Goal: Task Accomplishment & Management: Use online tool/utility

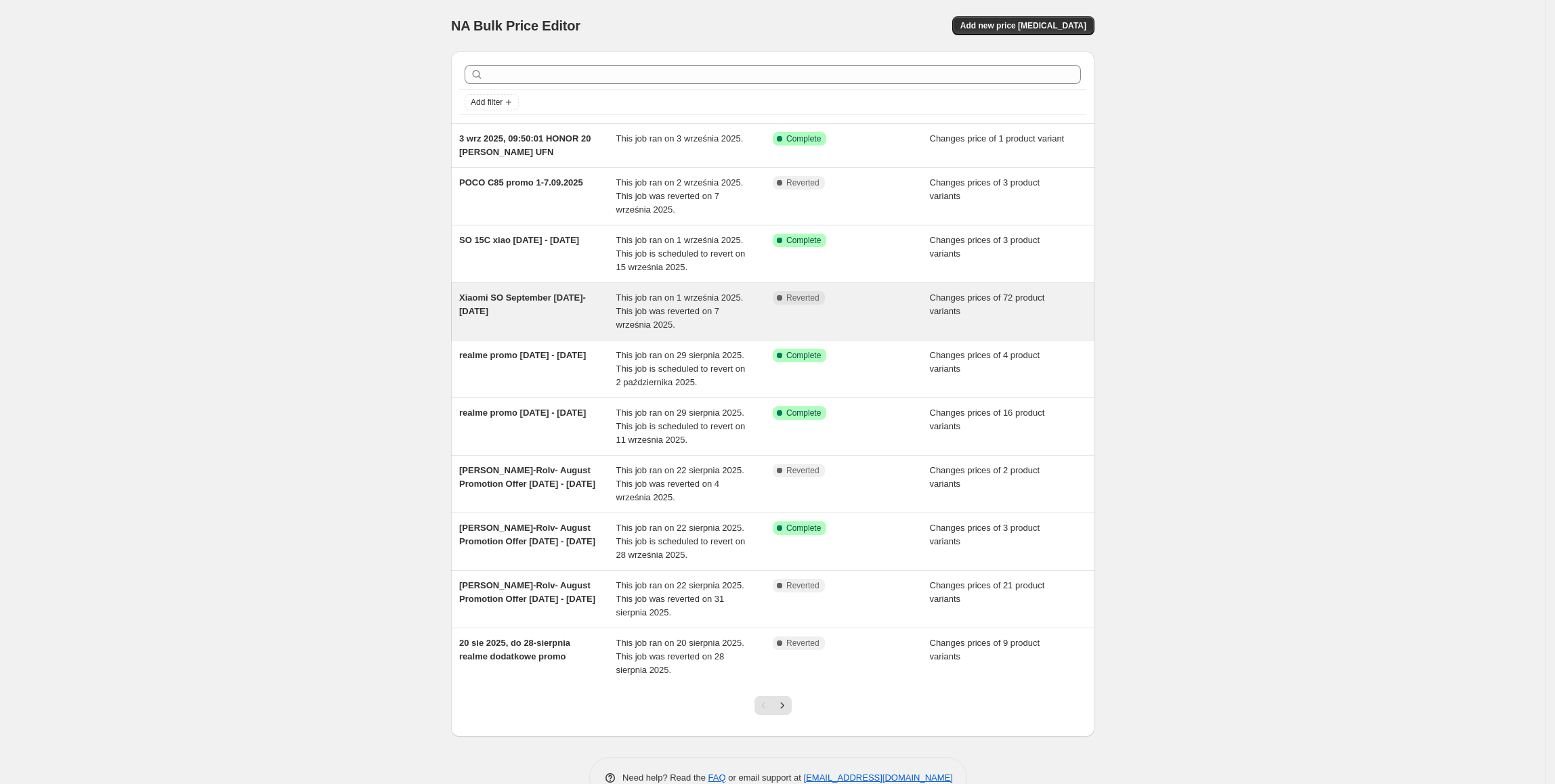
click at [540, 320] on div "Xiaomi SO September 01.09- 07.09.2025" at bounding box center [538, 312] width 158 height 41
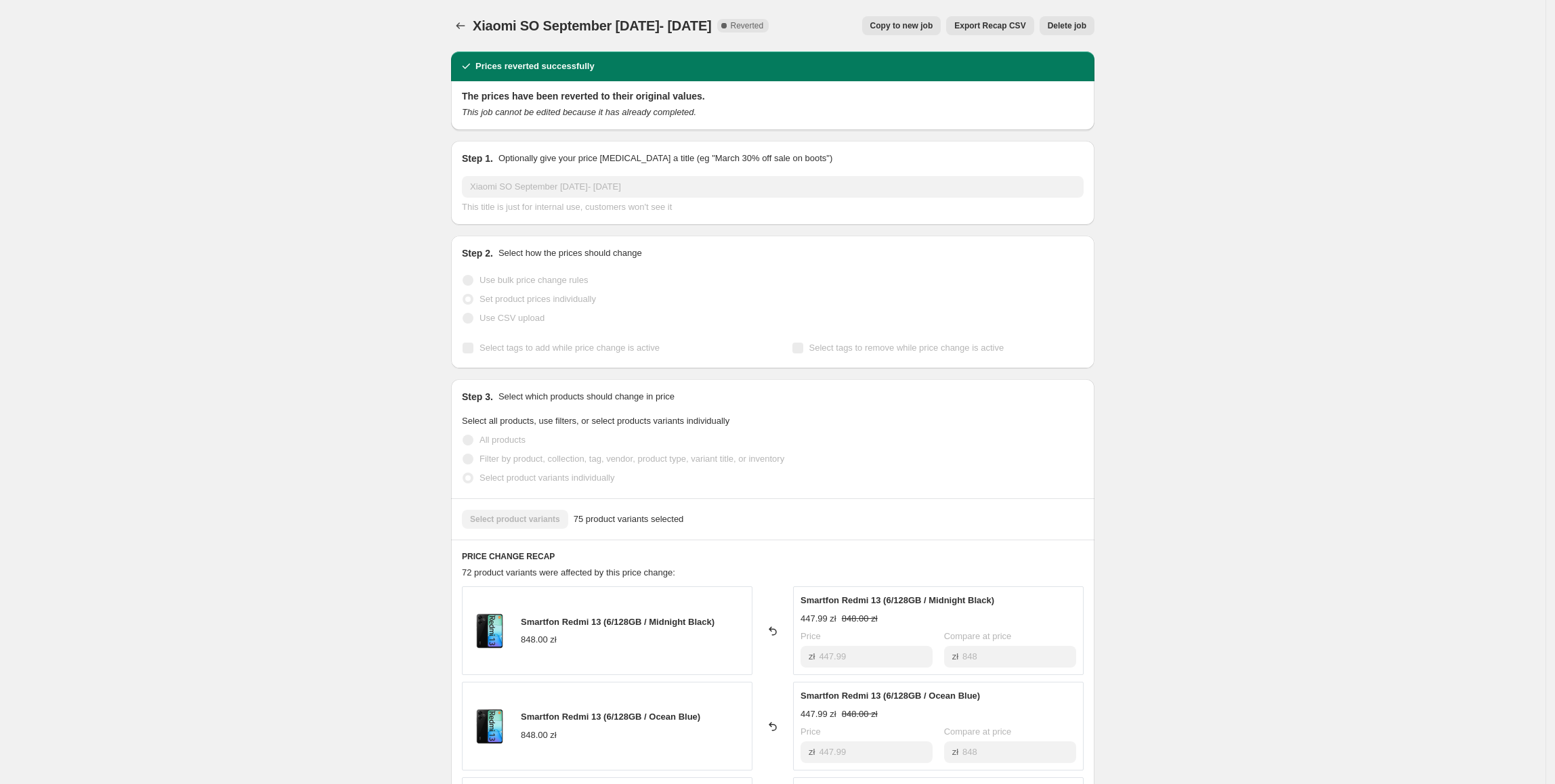
click at [907, 28] on span "Copy to new job" at bounding box center [901, 25] width 63 height 11
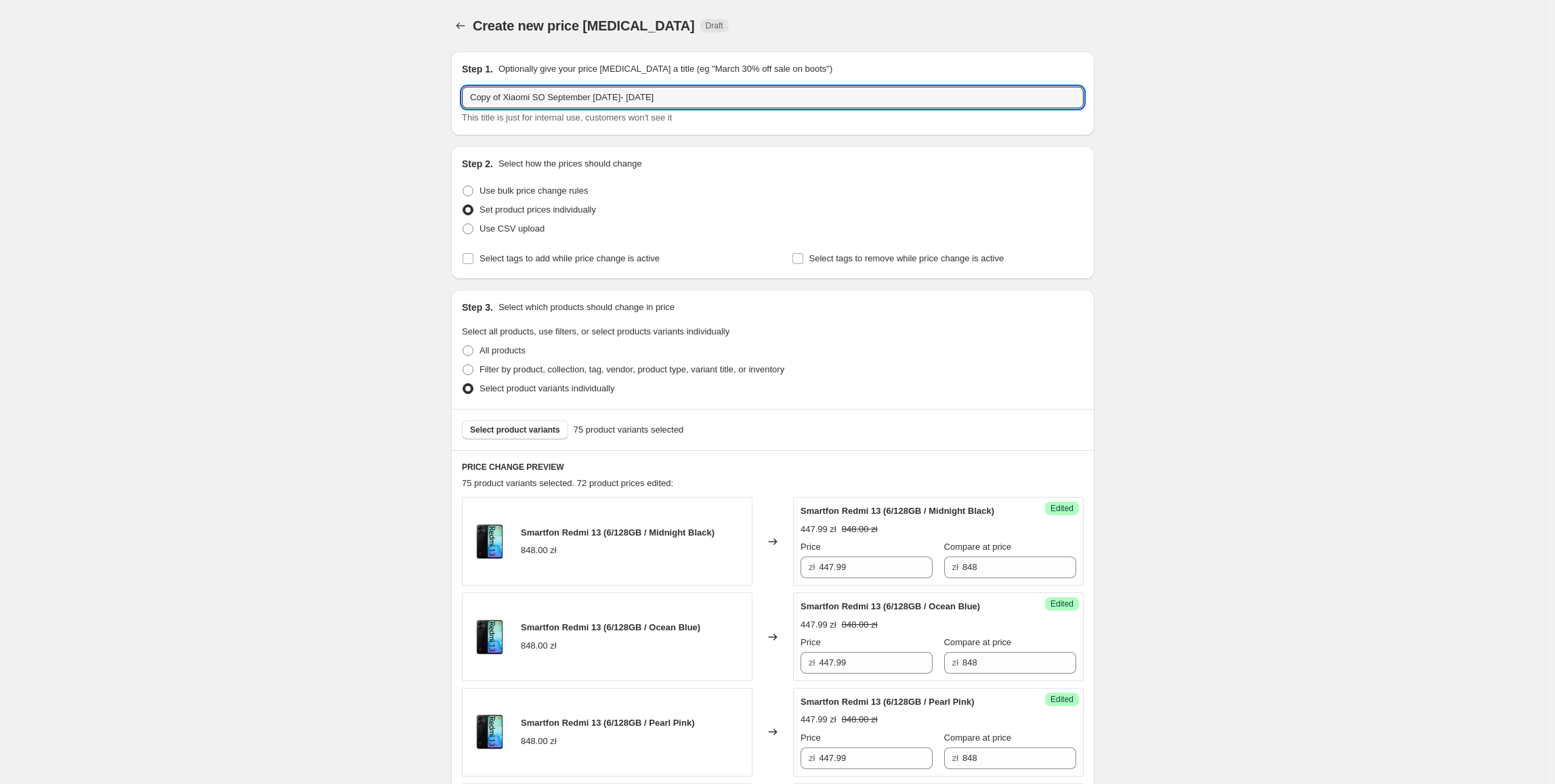
drag, startPoint x: 504, startPoint y: 101, endPoint x: 461, endPoint y: 101, distance: 43.0
click at [461, 101] on div "Step 1. Optionally give your price change job a title (eg "March 30% off sale o…" at bounding box center [773, 93] width 643 height 84
click at [736, 99] on input "Xiaomi SO September 01.09- 07.09.2025" at bounding box center [772, 97] width 622 height 22
click at [597, 93] on input "Xiaomi SO September 01.09- 07.09.2025" at bounding box center [772, 97] width 622 height 22
click at [599, 103] on input "Xiaomi SO September 01.09- 07.09.2025" at bounding box center [772, 97] width 622 height 22
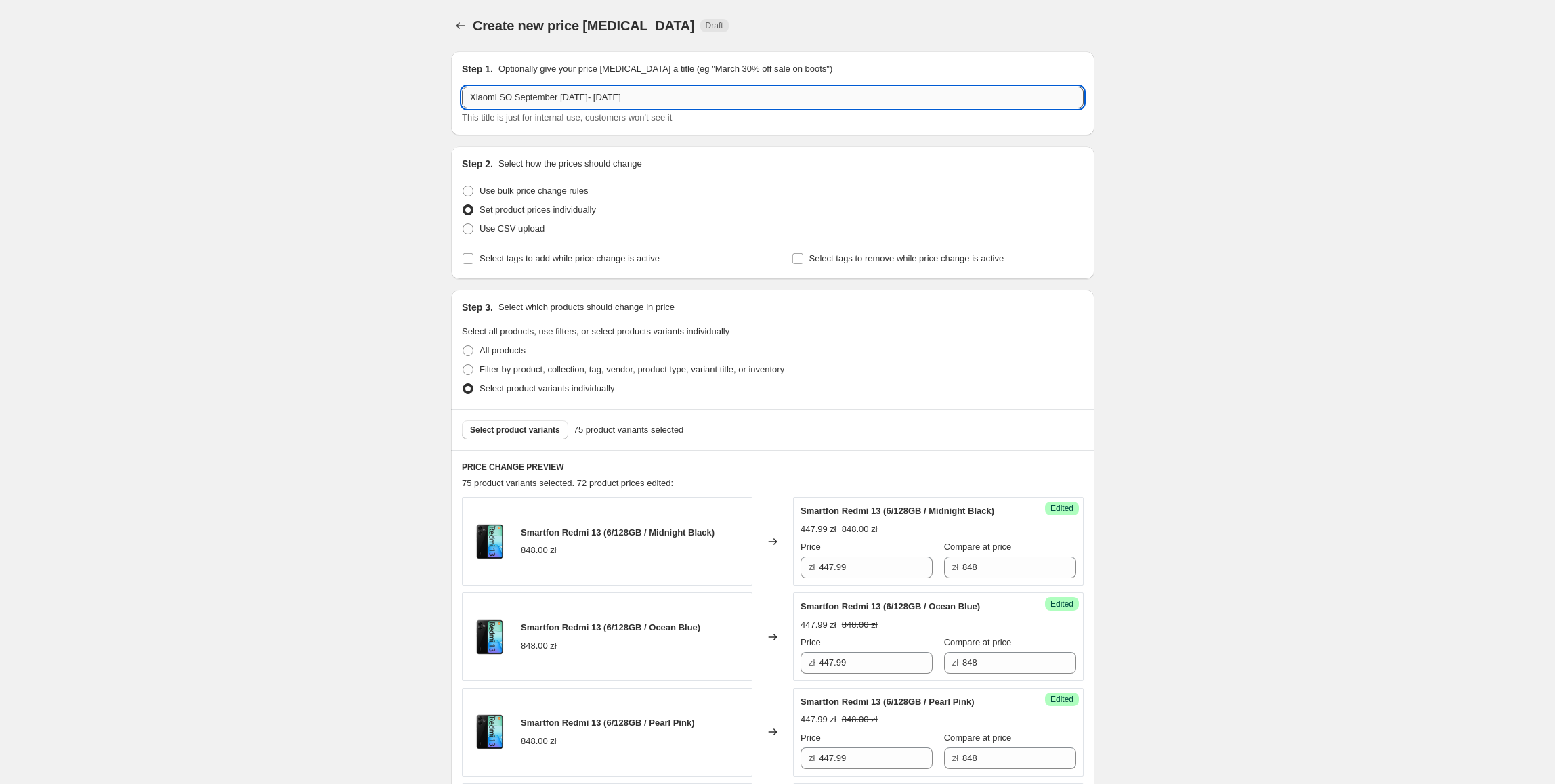
click at [716, 87] on input "Xiaomi SO September 01.09- 14.09.2025" at bounding box center [772, 97] width 622 height 22
type input "Xiaomi SO September 01.09- 14.09.2025 part.2"
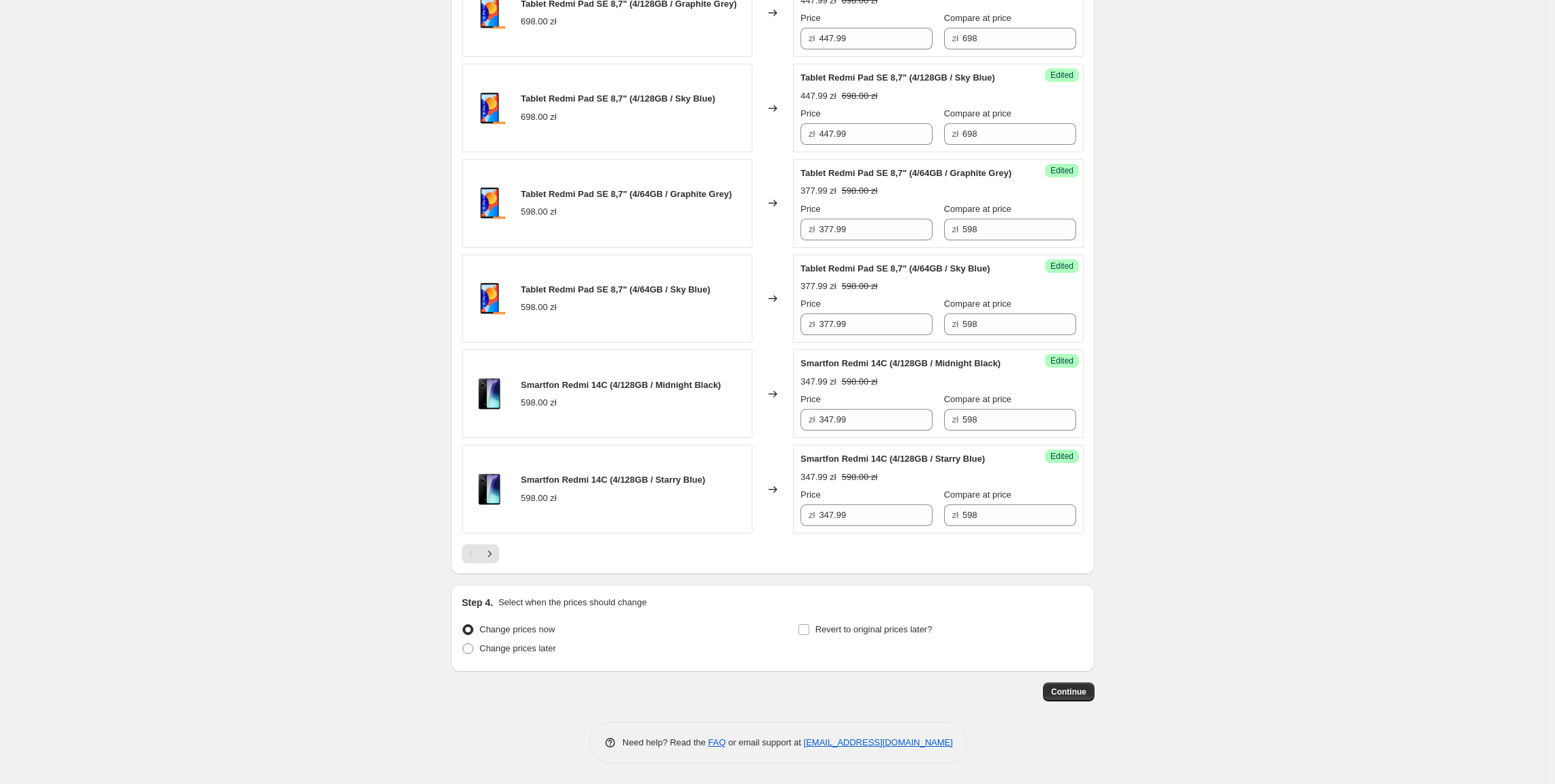
scroll to position [2022, 0]
click at [851, 635] on span "Revert to original prices later?" at bounding box center [875, 630] width 117 height 10
click at [809, 635] on input "Revert to original prices later?" at bounding box center [803, 630] width 11 height 11
checkbox input "true"
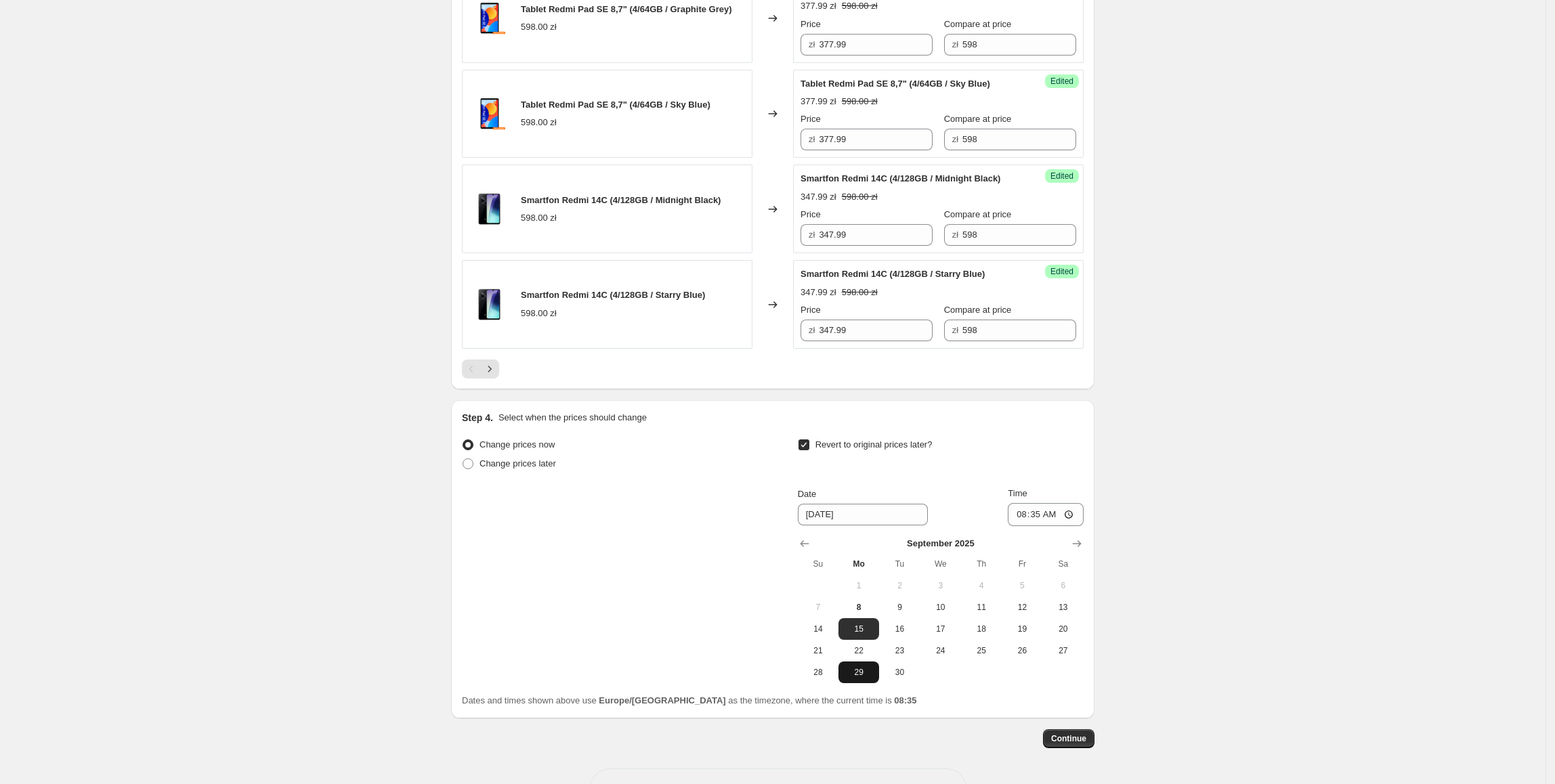
scroll to position [2254, 0]
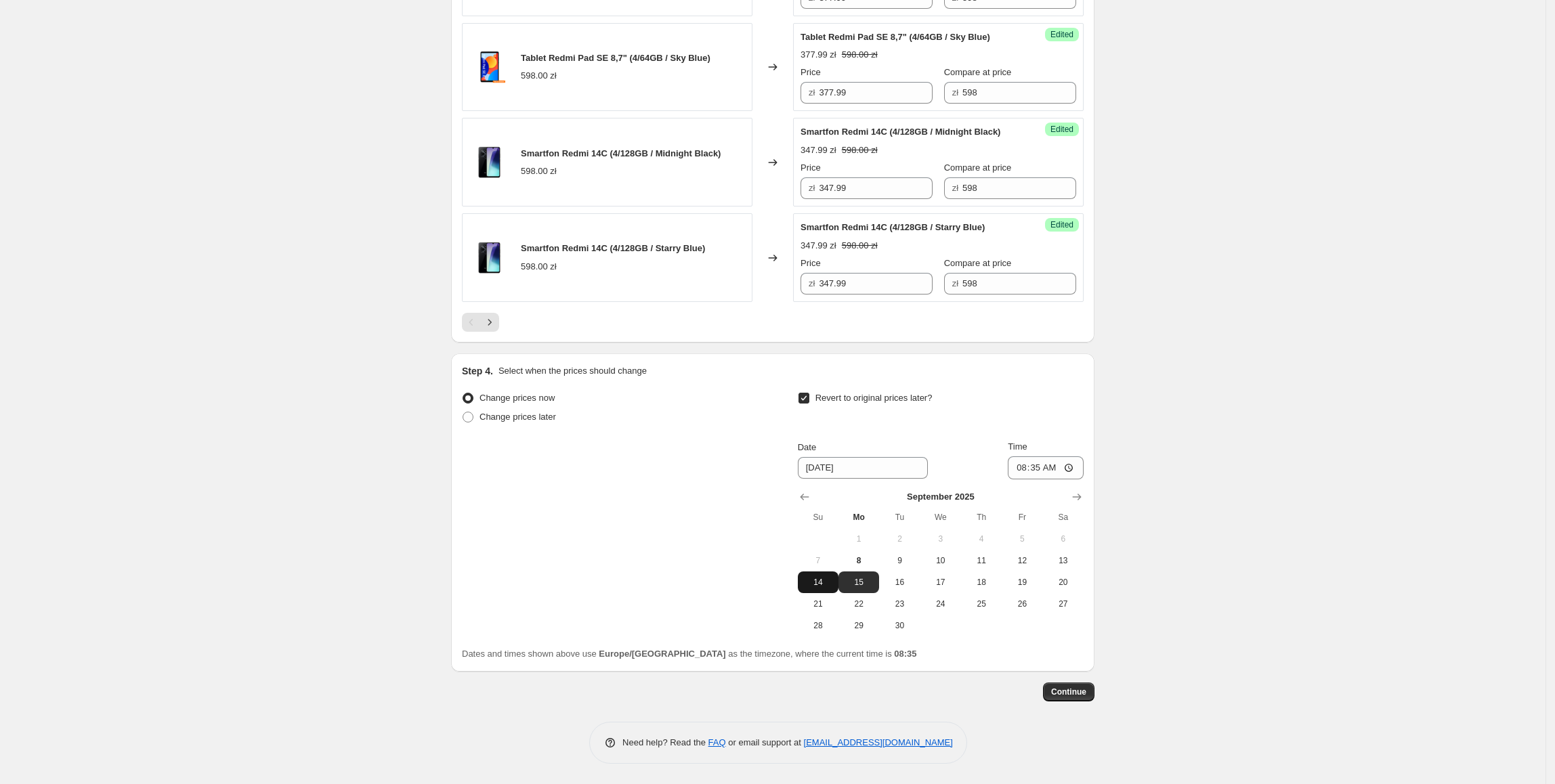
click at [824, 581] on span "14" at bounding box center [819, 582] width 30 height 11
type input "9/14/2025"
click at [1042, 470] on input "08:35" at bounding box center [1046, 467] width 76 height 23
type input "23:55"
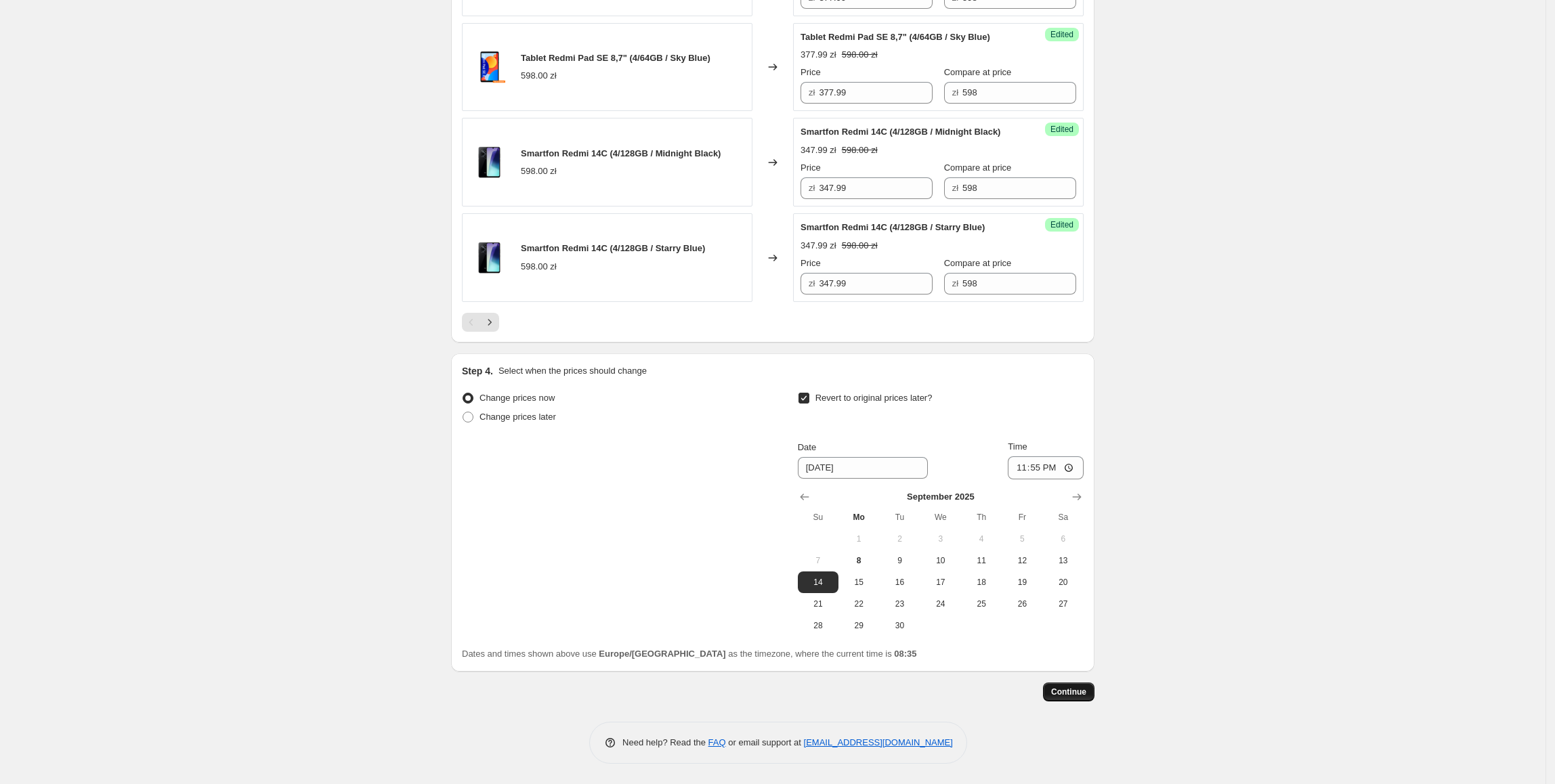
click at [1082, 691] on span "Continue" at bounding box center [1069, 692] width 35 height 11
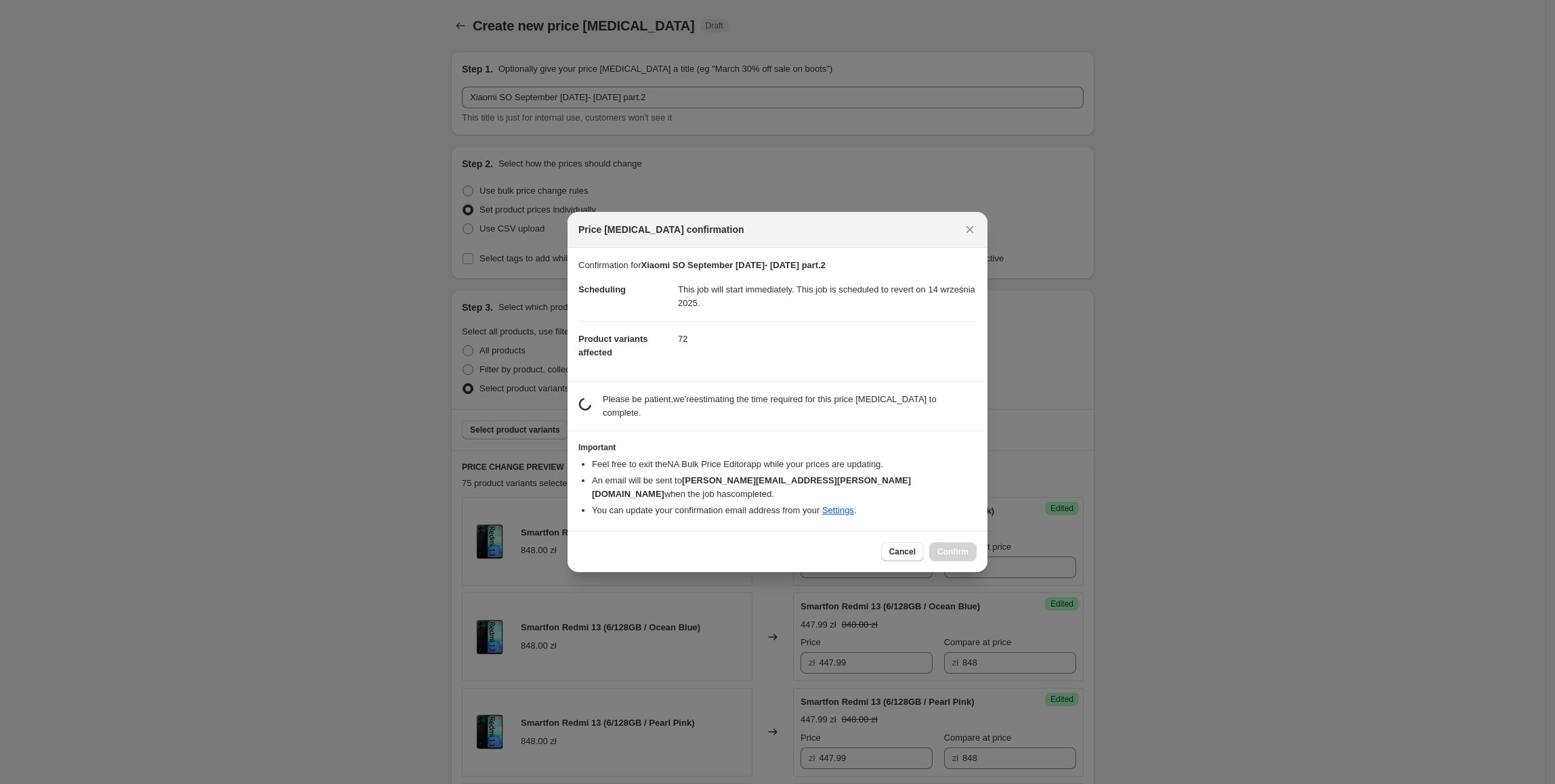
scroll to position [0, 0]
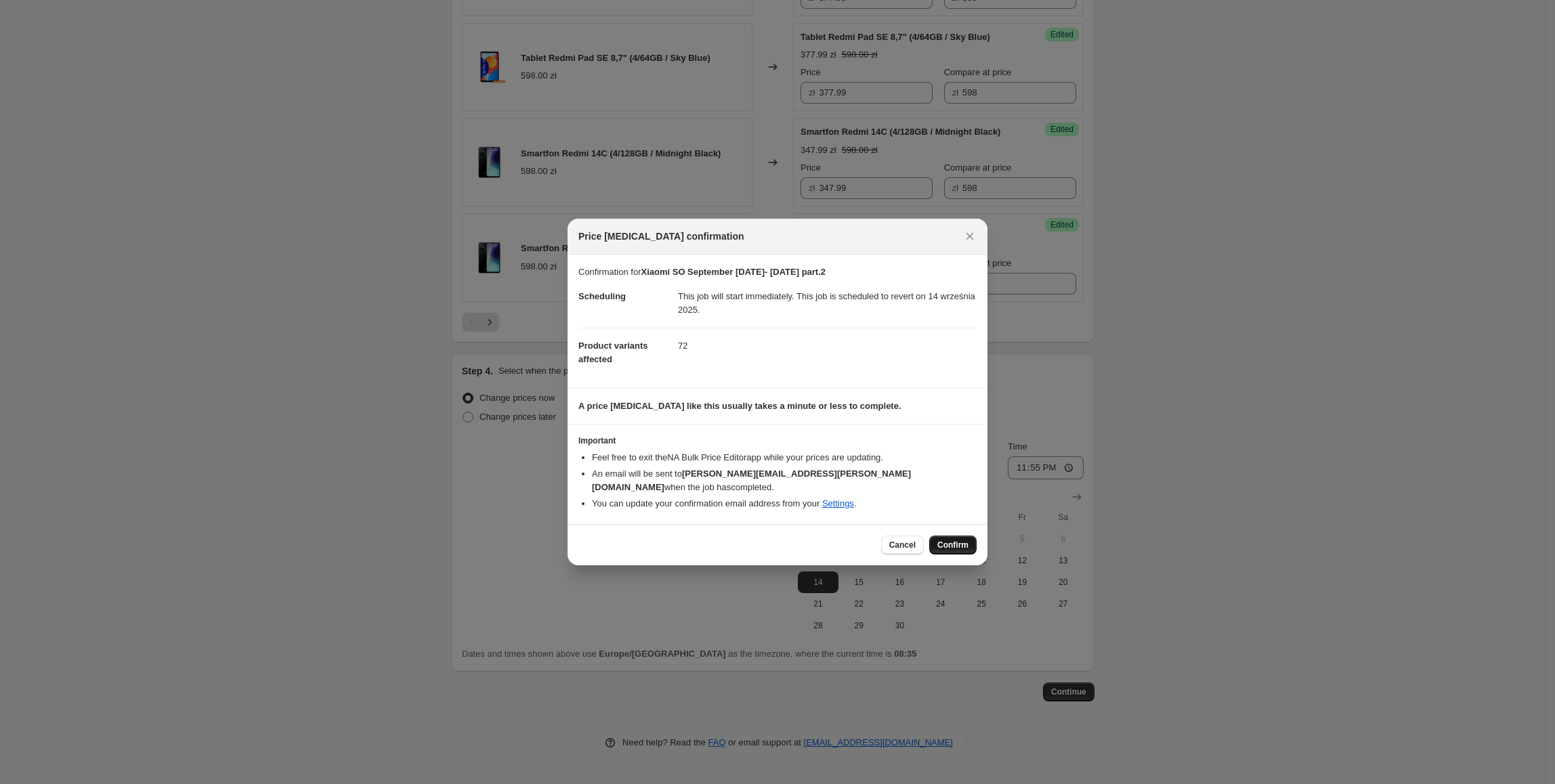
click at [941, 545] on button "Confirm" at bounding box center [953, 545] width 48 height 19
type input "Xiaomi SO September 01.09- 14.09.2025 part.2"
